Goal: Task Accomplishment & Management: Use online tool/utility

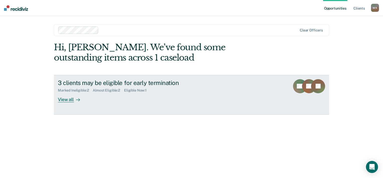
click at [74, 100] on div at bounding box center [77, 99] width 6 height 6
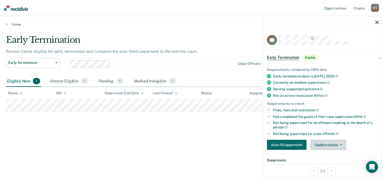
click at [317, 141] on button "Update status" at bounding box center [328, 144] width 35 height 10
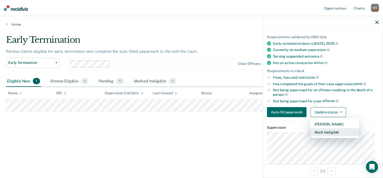
scroll to position [33, 0]
click at [324, 129] on button "Mark Ineligible" at bounding box center [335, 131] width 48 height 8
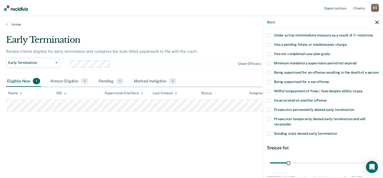
click at [270, 52] on span at bounding box center [269, 54] width 4 height 4
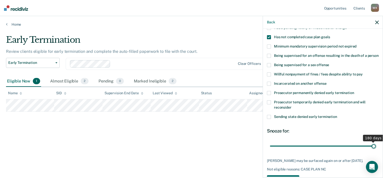
drag, startPoint x: 288, startPoint y: 150, endPoint x: 378, endPoint y: 150, distance: 90.8
type input "180"
click at [376, 150] on input "range" at bounding box center [323, 145] width 106 height 9
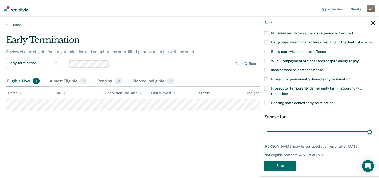
scroll to position [72, 0]
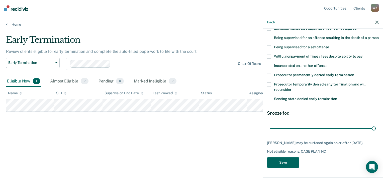
click at [284, 161] on button "Save" at bounding box center [283, 162] width 32 height 10
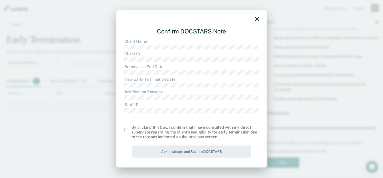
click at [126, 130] on span at bounding box center [126, 130] width 4 height 4
click at [131, 128] on input "checkbox" at bounding box center [131, 128] width 0 height 0
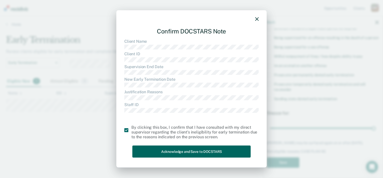
click at [150, 150] on button "Acknowledge and Save to DOCSTARS" at bounding box center [191, 151] width 118 height 12
